Goal: Transaction & Acquisition: Subscribe to service/newsletter

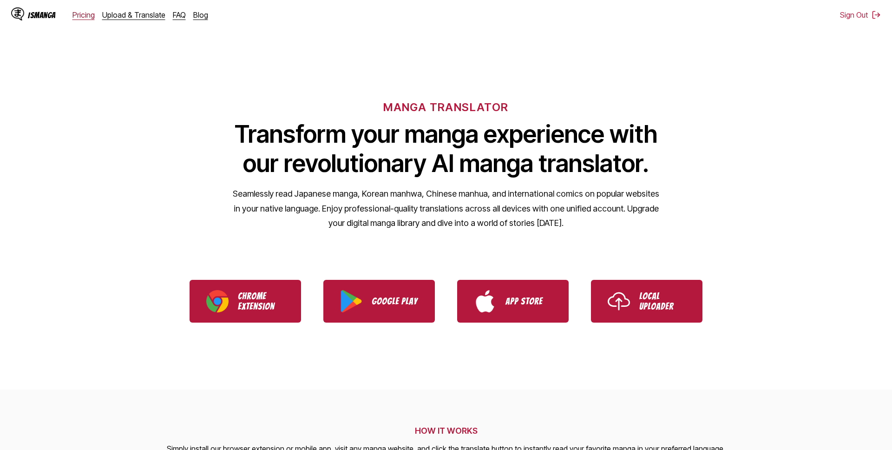
click at [88, 16] on link "Pricing" at bounding box center [83, 14] width 22 height 9
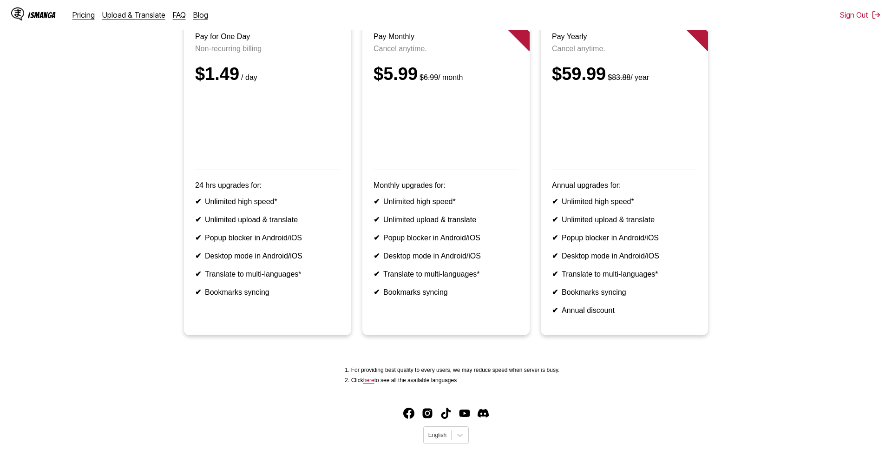
scroll to position [44, 0]
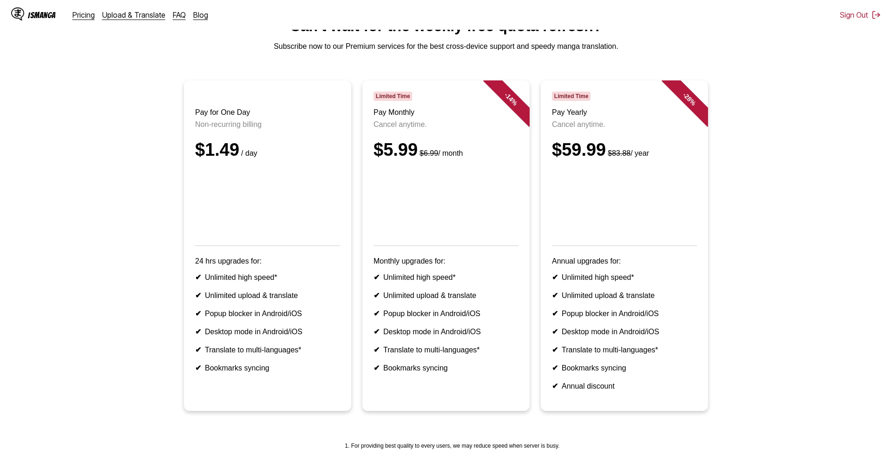
click at [120, 297] on ul "Pay for One Day Non-recurring billing $1.49 / day 24 hrs upgrades for: ✔ Unlimi…" at bounding box center [445, 251] width 877 height 342
